Goal: Find specific page/section: Find specific page/section

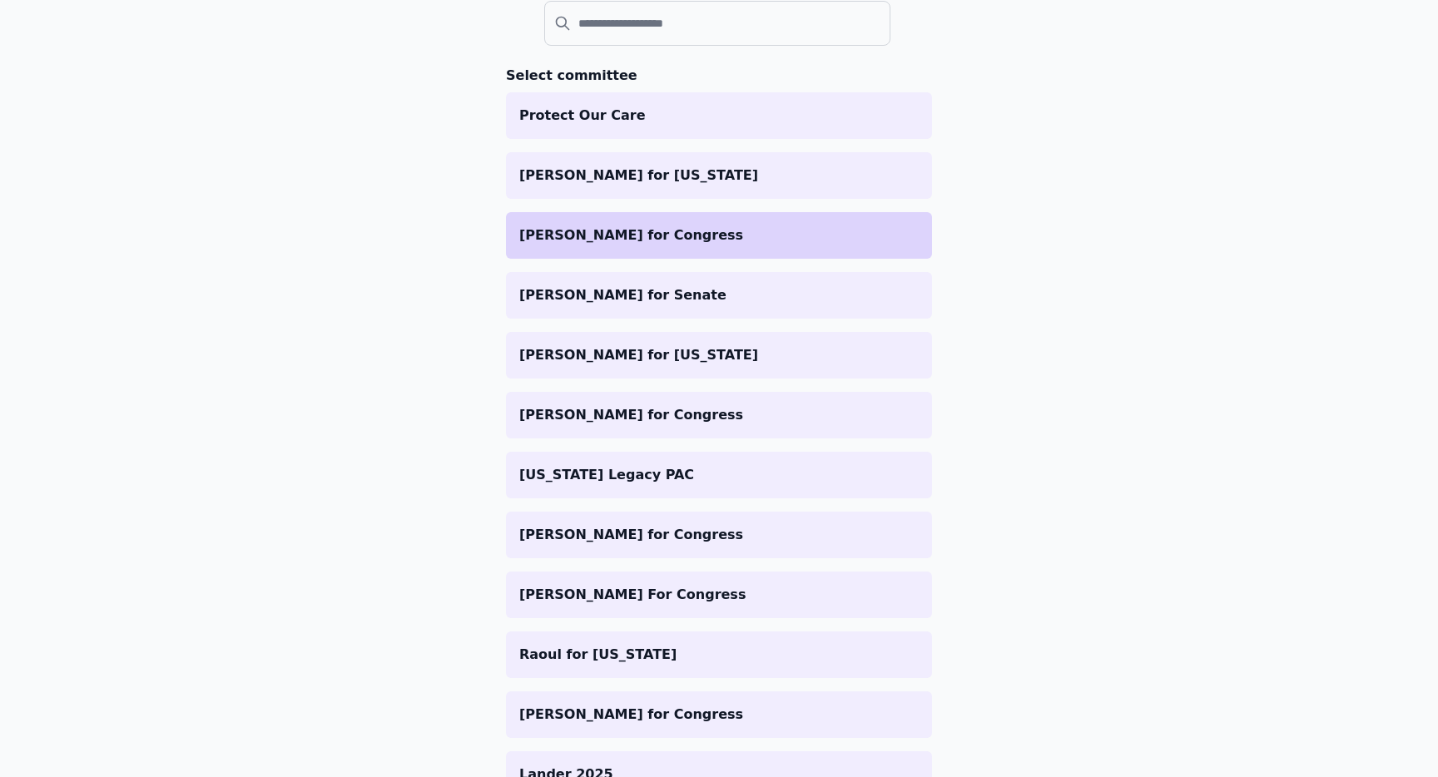
scroll to position [201, 0]
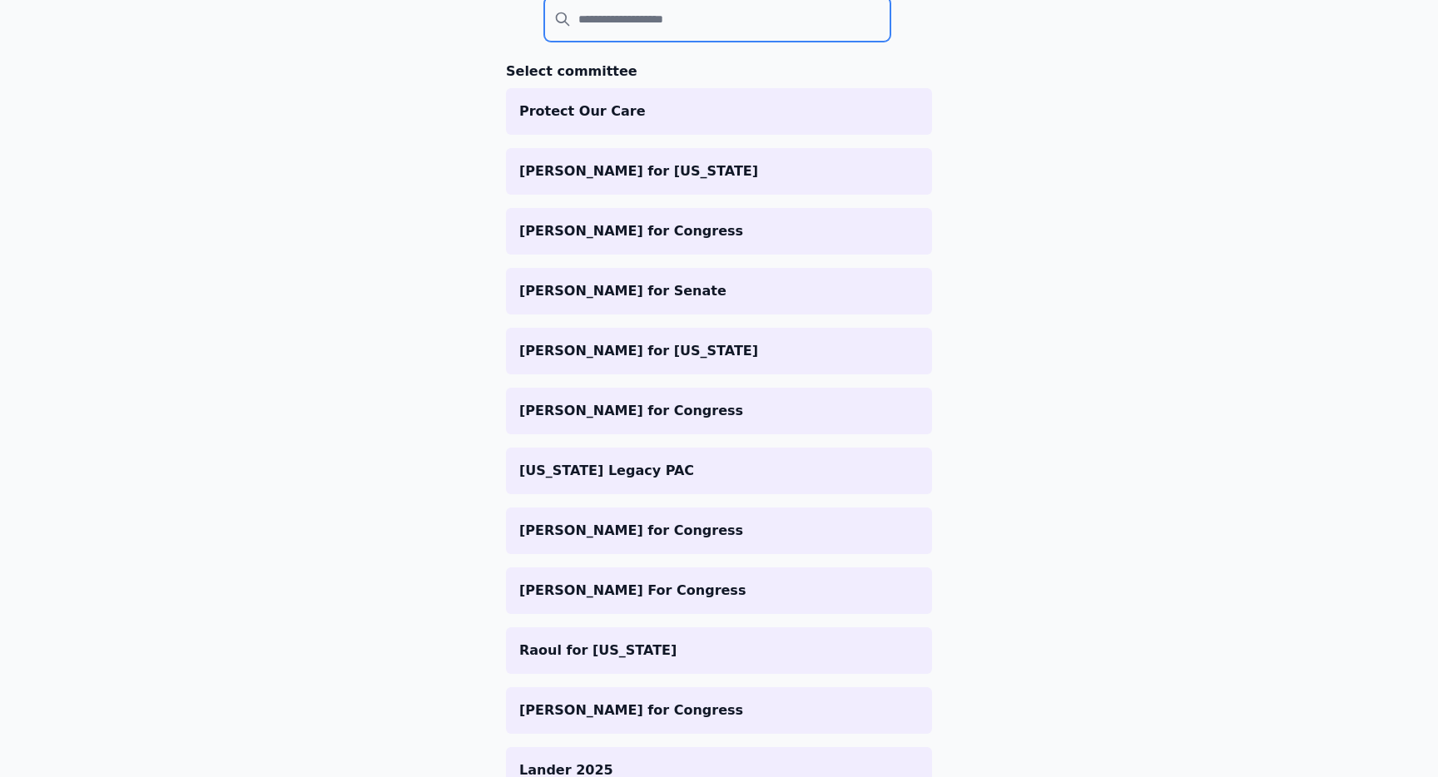
click at [578, 30] on input "search" at bounding box center [717, 19] width 346 height 45
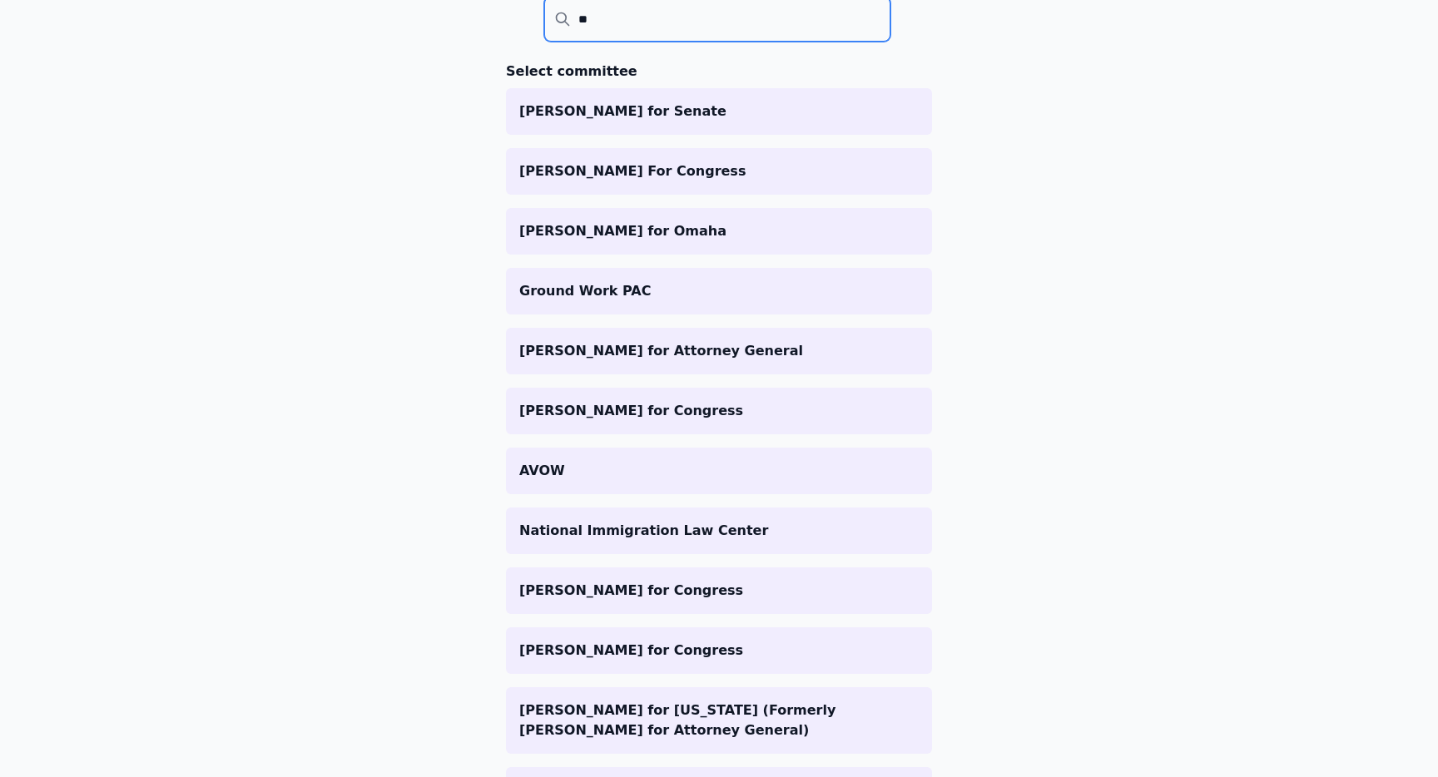
scroll to position [81, 0]
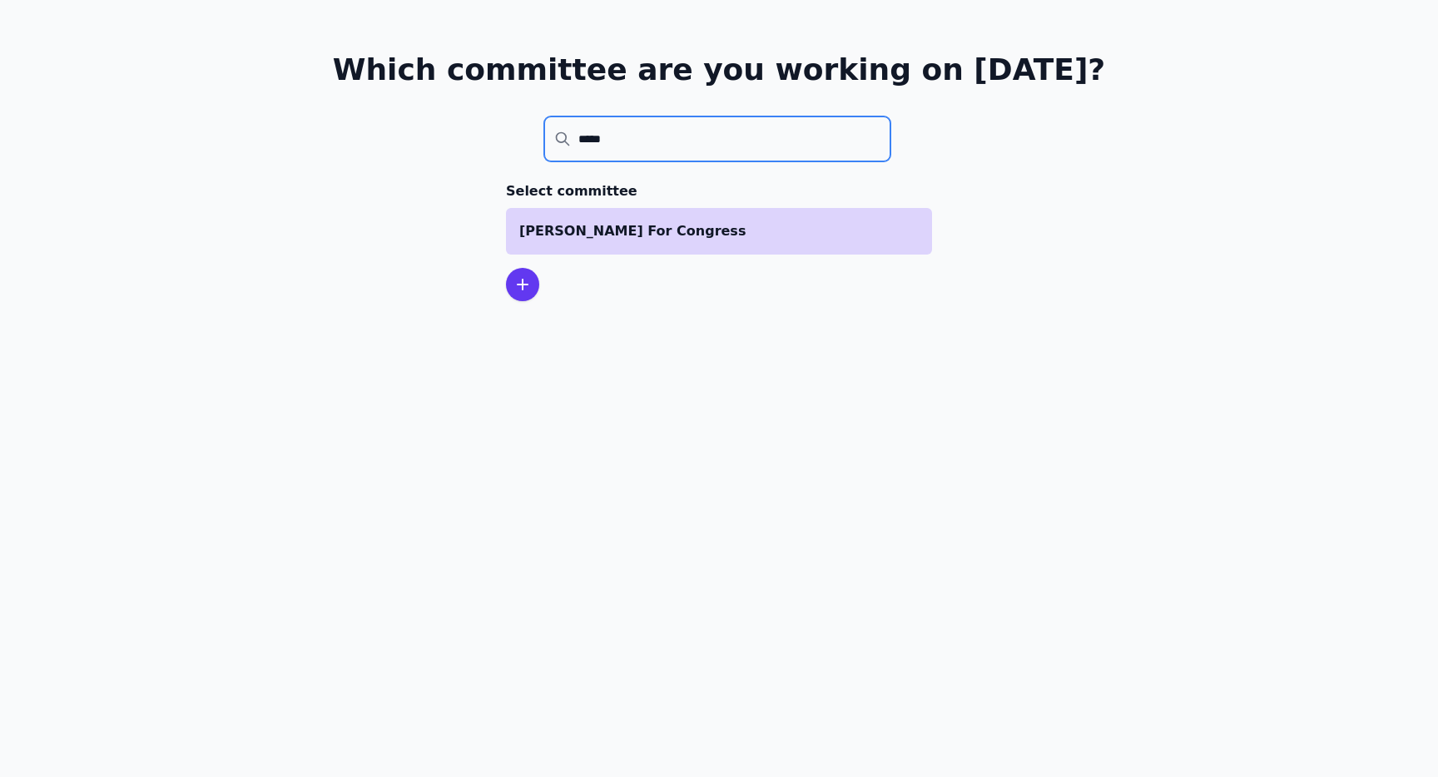
type input "*****"
click at [751, 239] on p "[PERSON_NAME] For Congress" at bounding box center [718, 231] width 399 height 20
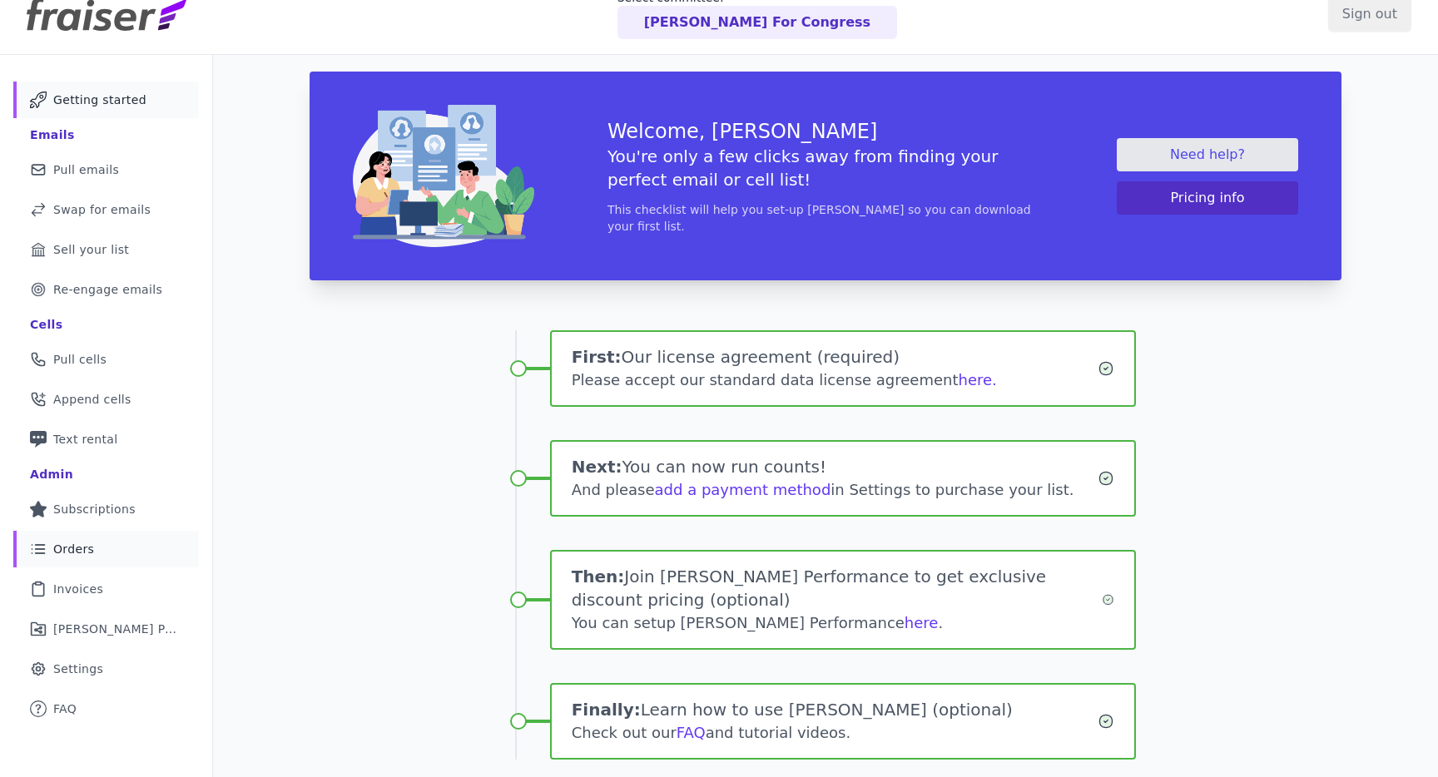
scroll to position [39, 0]
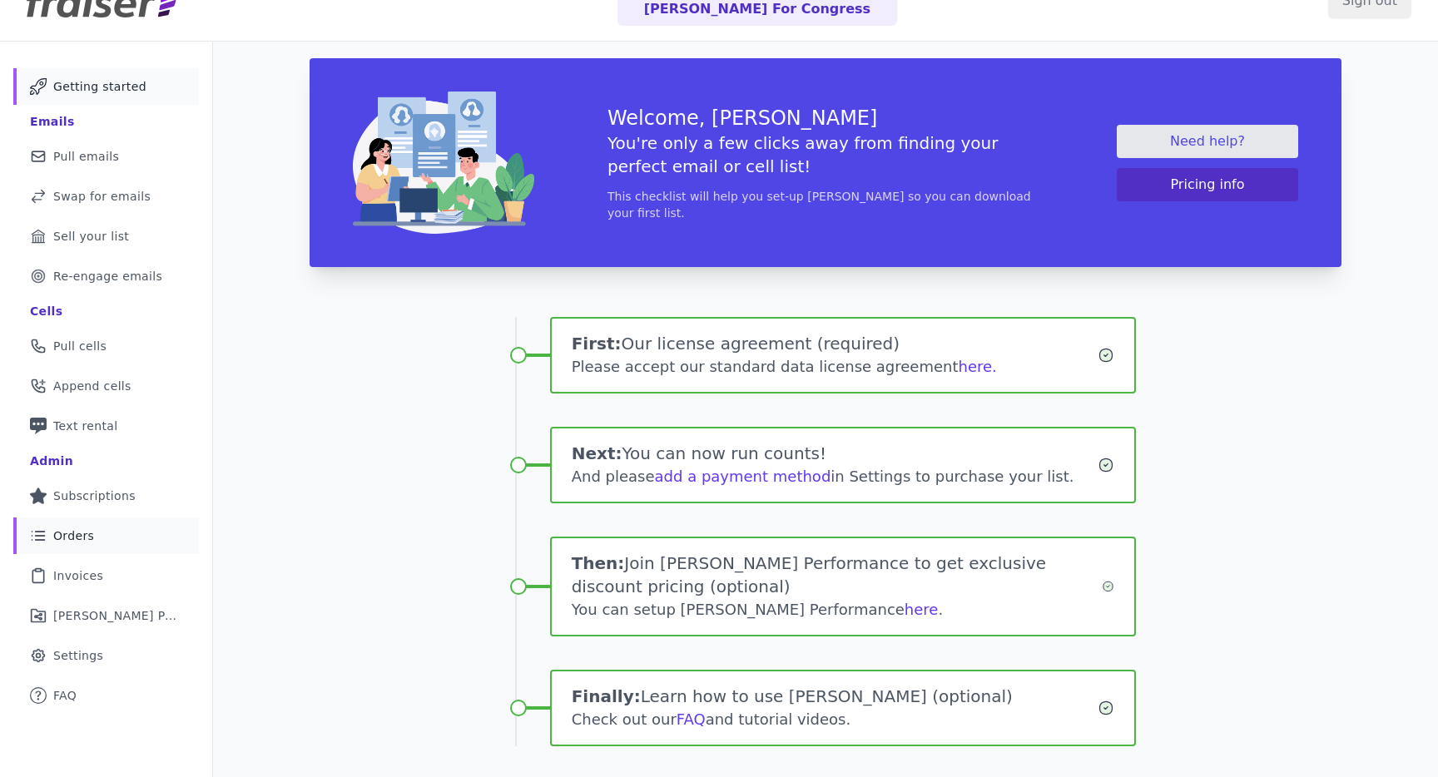
click at [92, 540] on link "List Icon Outline of bulleted list Orders" at bounding box center [106, 536] width 186 height 37
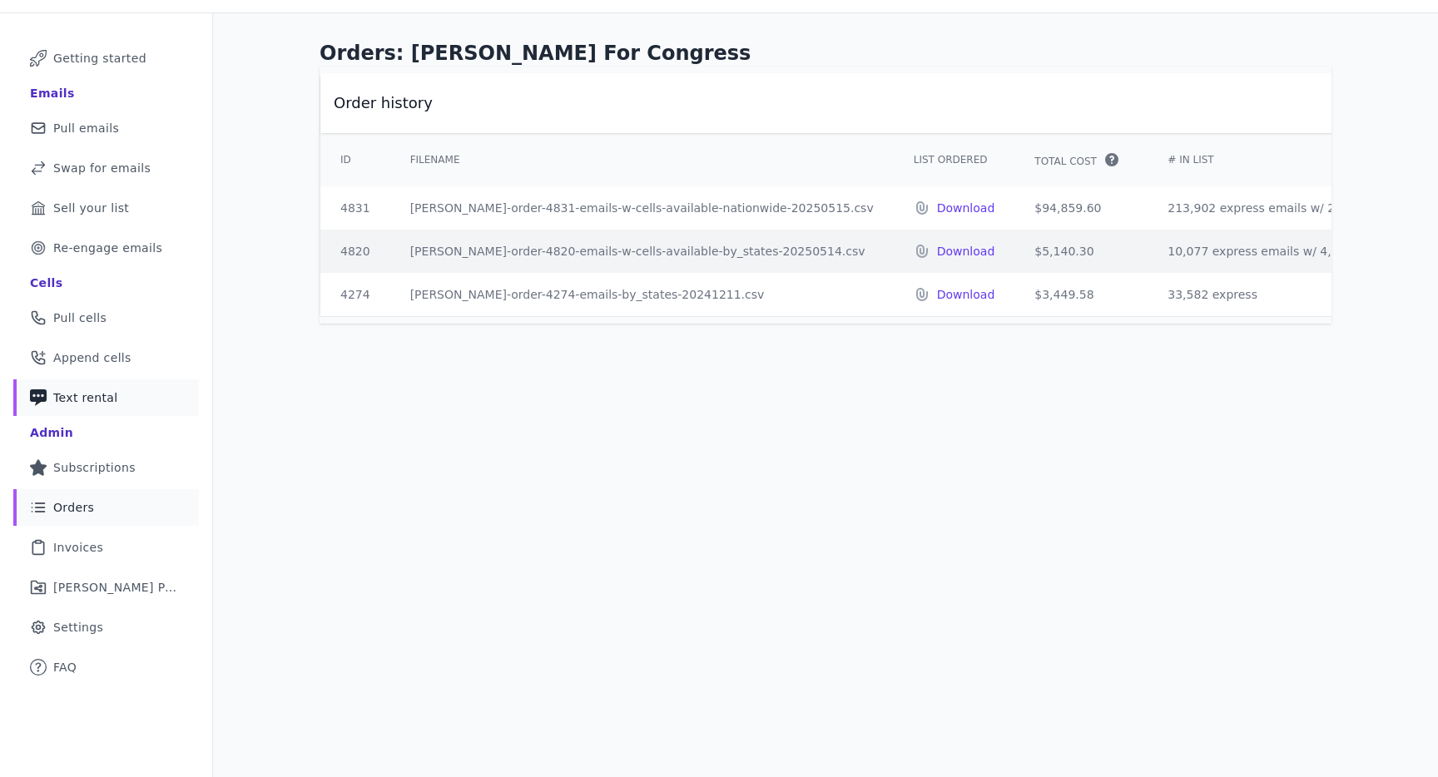
scroll to position [81, 0]
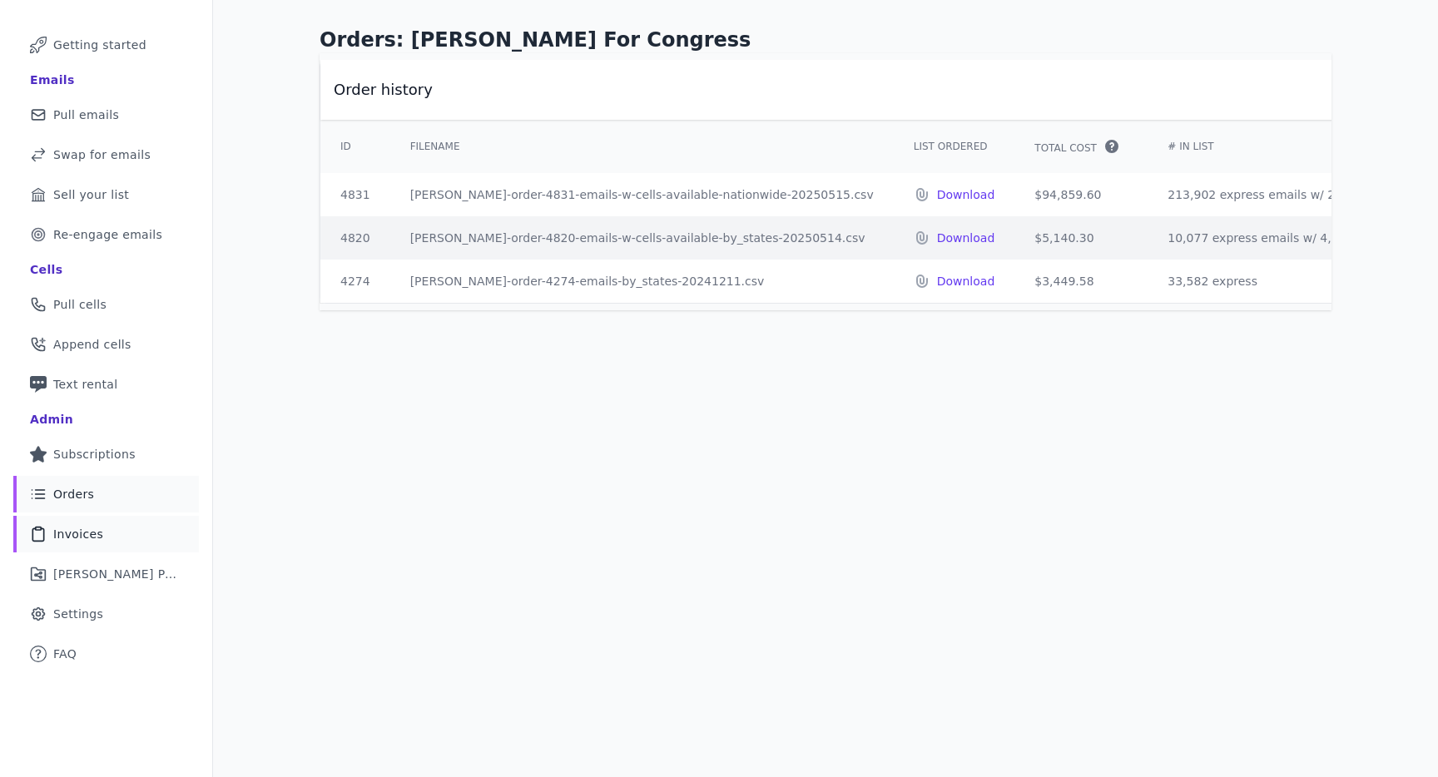
click at [98, 537] on span "Invoices" at bounding box center [78, 534] width 50 height 17
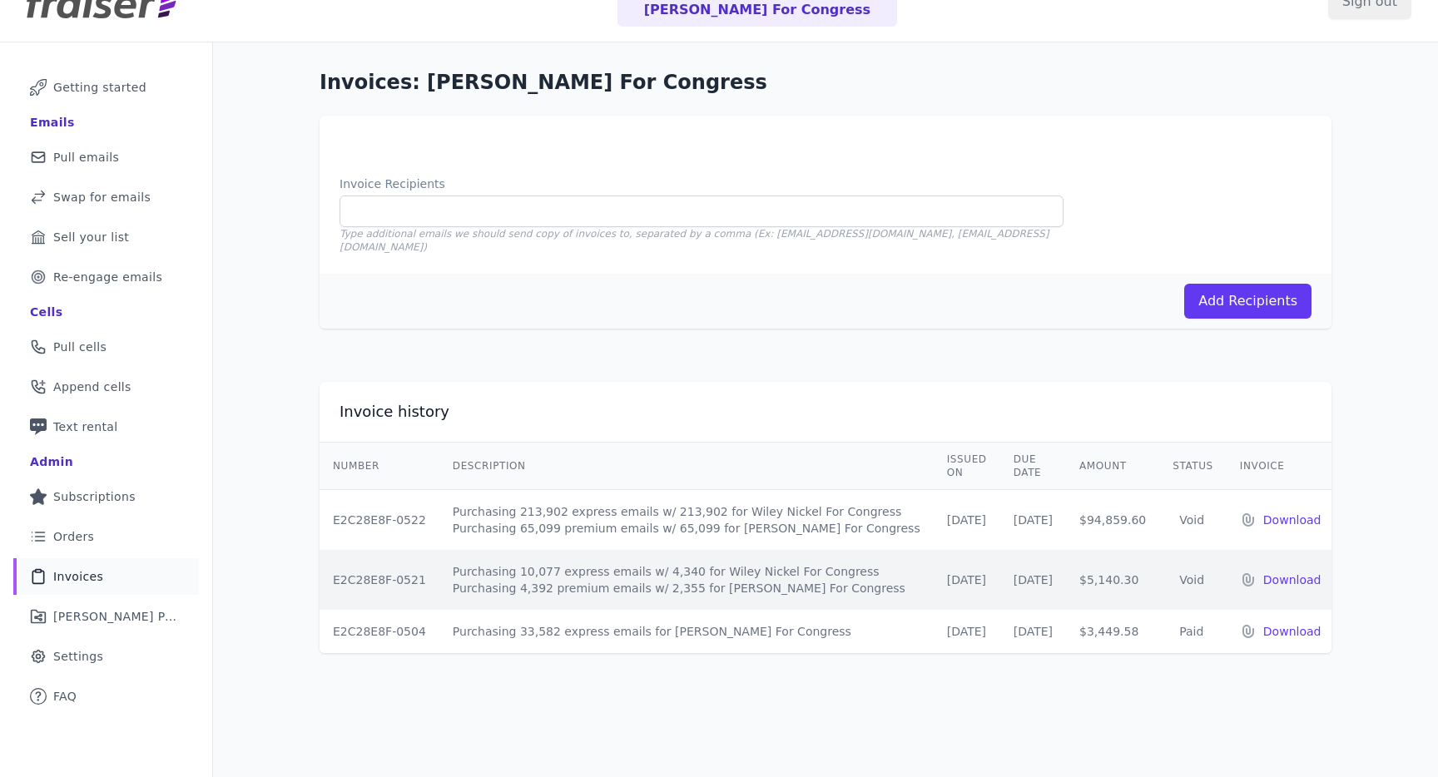
scroll to position [81, 0]
